Goal: Information Seeking & Learning: Learn about a topic

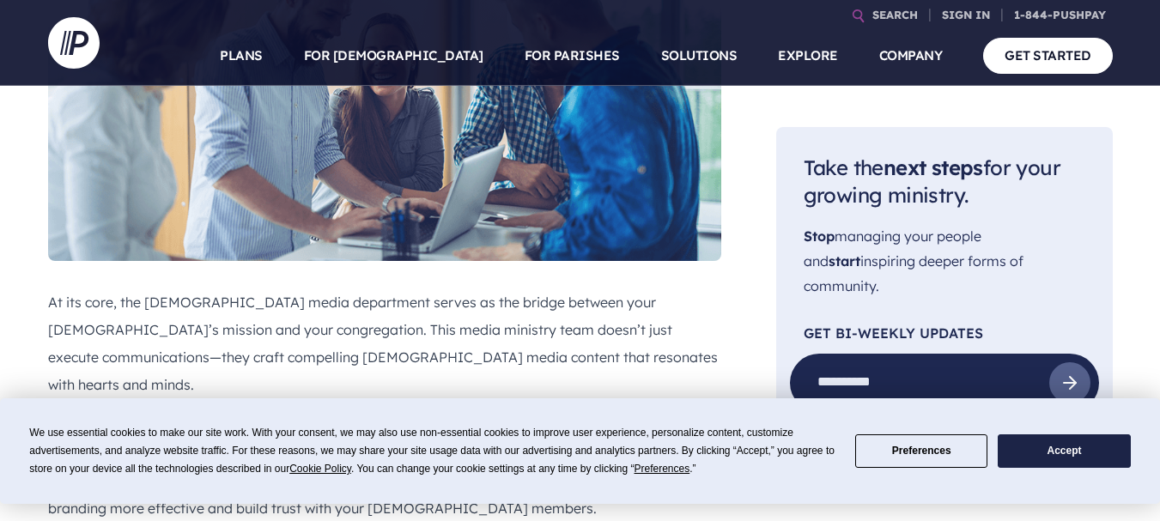
scroll to position [764, 0]
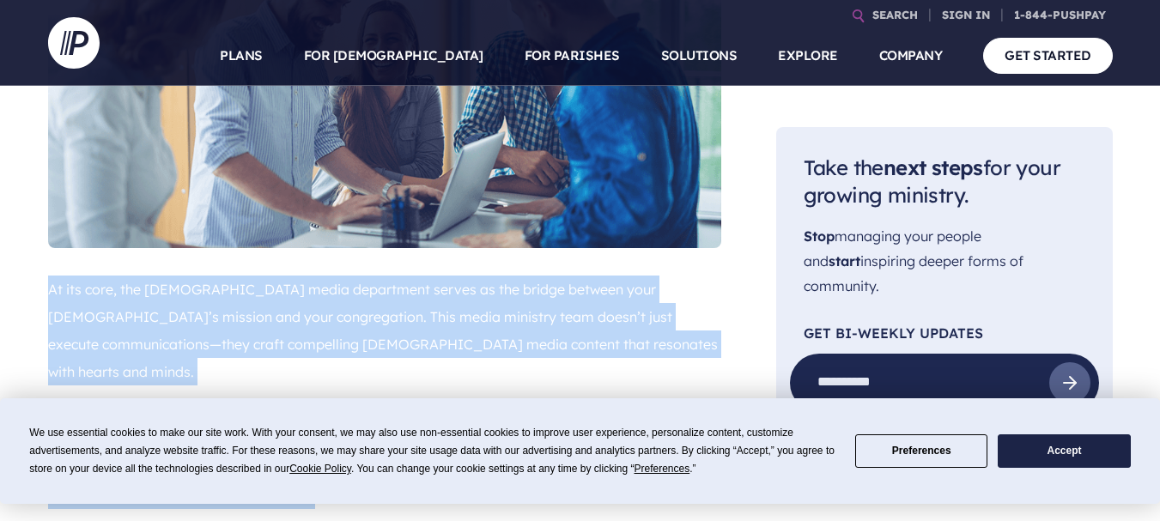
drag, startPoint x: 45, startPoint y: 154, endPoint x: 263, endPoint y: 332, distance: 280.6
copy div "At its core, the [DEMOGRAPHIC_DATA] media department serves as the bridge betwe…"
click at [615, 399] on p "From printed bulletins (which I believe still have a place in a communications …" at bounding box center [384, 454] width 673 height 110
click at [561, 276] on p "At its core, the [DEMOGRAPHIC_DATA] media department serves as the bridge betwe…" at bounding box center [384, 331] width 673 height 110
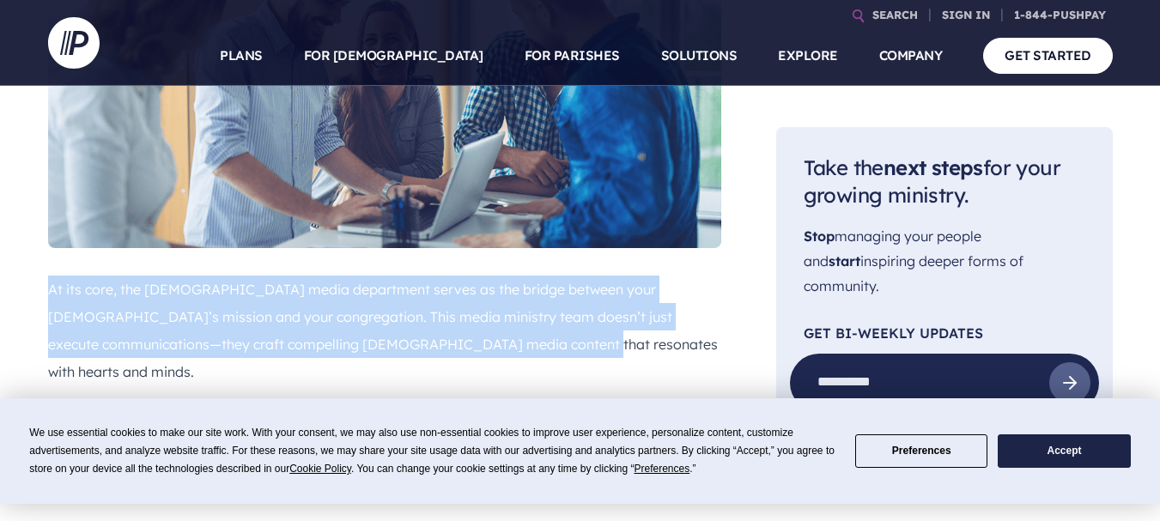
drag, startPoint x: 50, startPoint y: 160, endPoint x: 433, endPoint y: 207, distance: 385.7
click at [433, 276] on p "At its core, the [DEMOGRAPHIC_DATA] media department serves as the bridge betwe…" at bounding box center [384, 331] width 673 height 110
copy p "At its core, the [DEMOGRAPHIC_DATA] media department serves as the bridge betwe…"
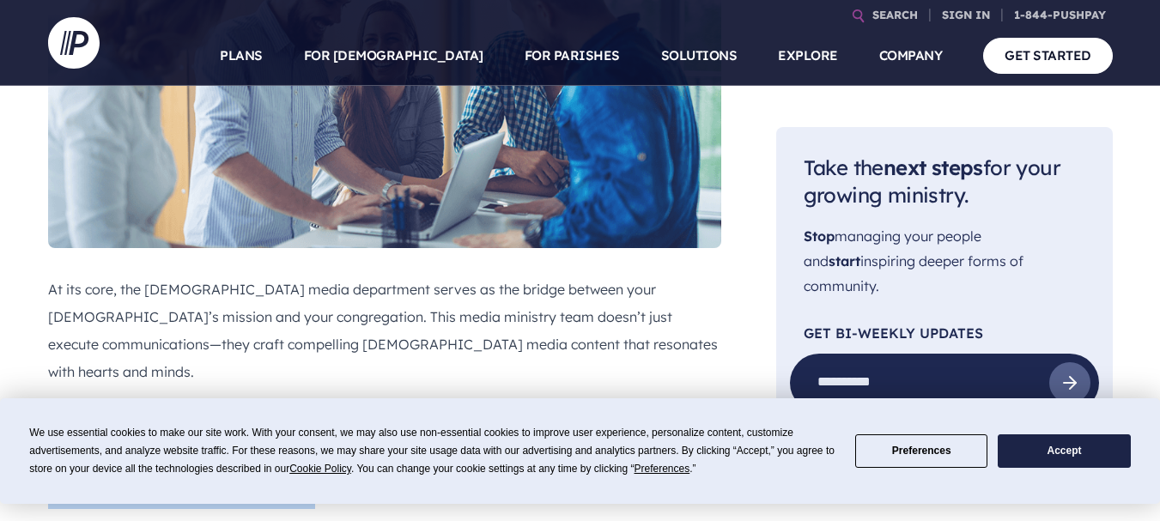
drag, startPoint x: 50, startPoint y: 255, endPoint x: 223, endPoint y: 330, distance: 188.8
click at [223, 399] on p "From printed bulletins (which I believe still have a place in a communications …" at bounding box center [384, 454] width 673 height 110
copy p "From printed bulletins (which I believe still have a place in a communications …"
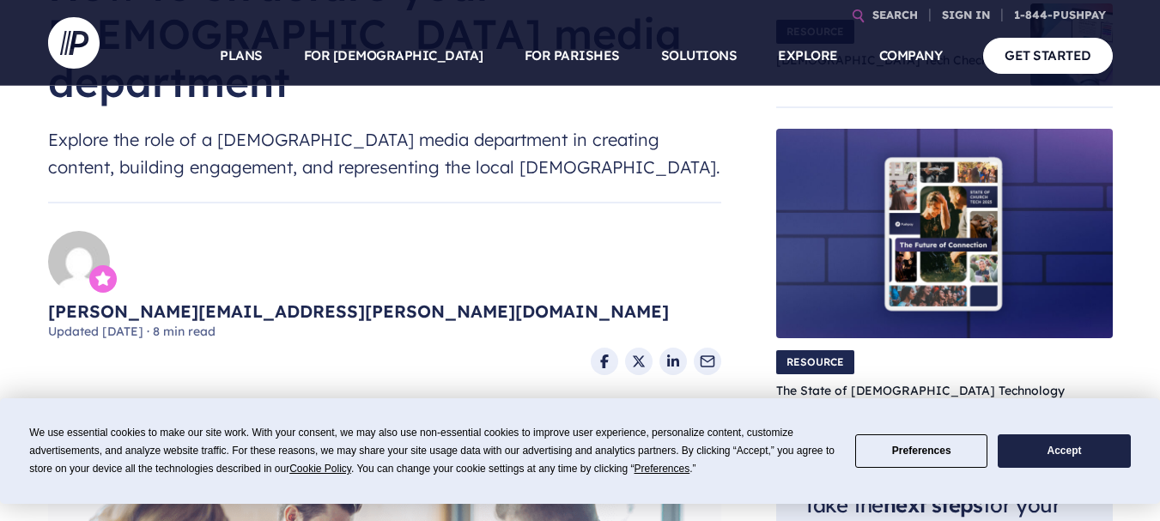
scroll to position [0, 0]
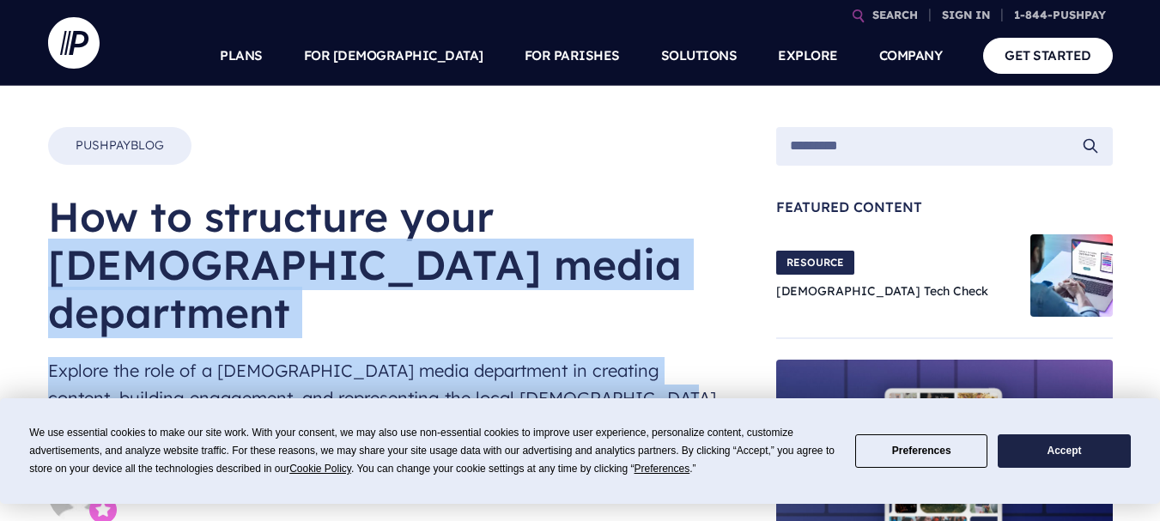
drag, startPoint x: 47, startPoint y: 208, endPoint x: 434, endPoint y: 343, distance: 410.2
copy div "How to structure your [DEMOGRAPHIC_DATA] media department Explore the role of a…"
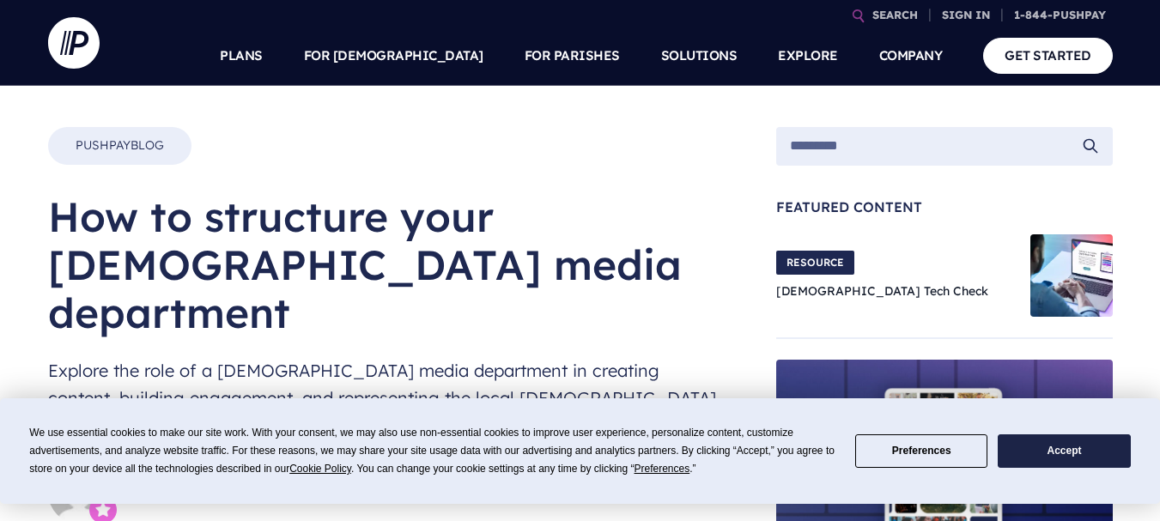
drag, startPoint x: 51, startPoint y: 210, endPoint x: 421, endPoint y: 257, distance: 372.8
click at [421, 257] on h1 "How to structure your [DEMOGRAPHIC_DATA] media department" at bounding box center [384, 264] width 673 height 144
copy h1 "How to structure your [DEMOGRAPHIC_DATA] media department"
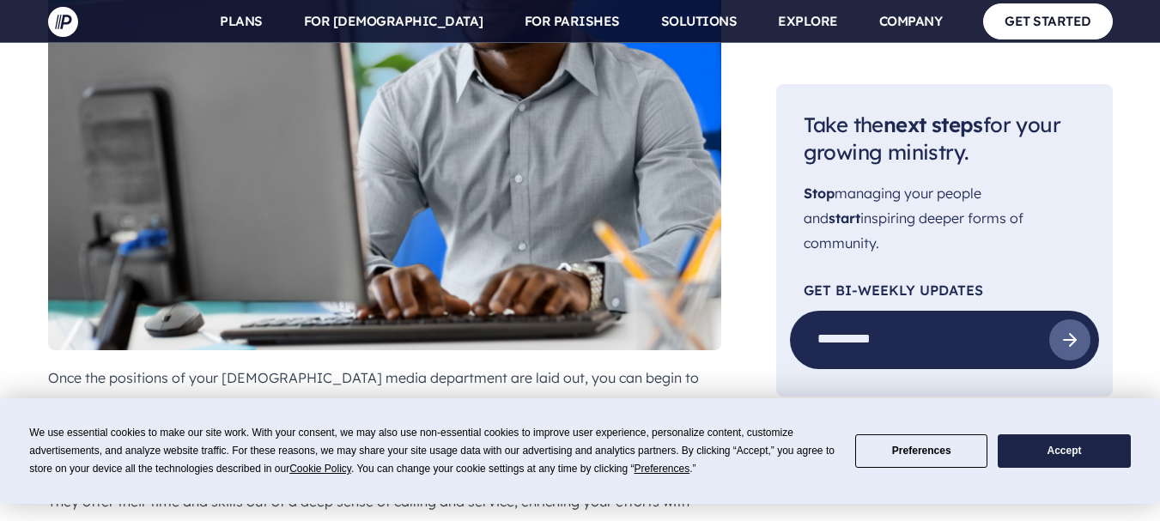
scroll to position [3032, 0]
